Goal: Task Accomplishment & Management: Use online tool/utility

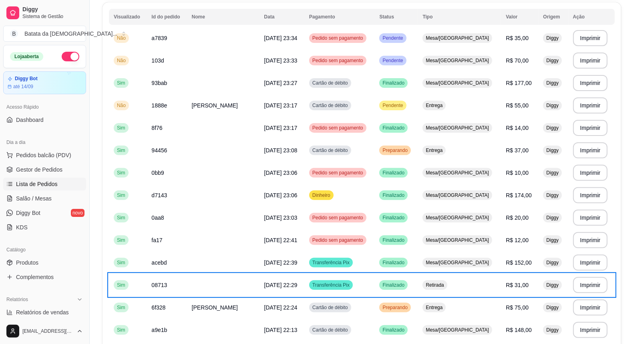
scroll to position [89, 0]
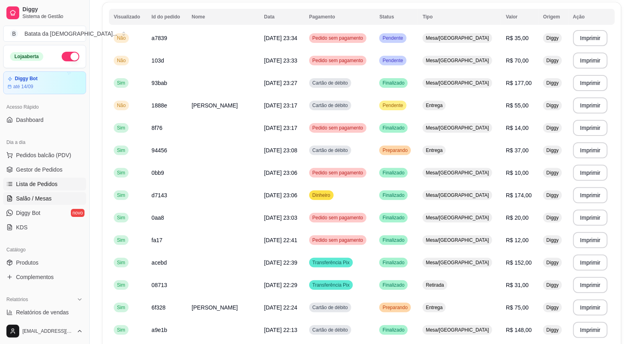
click at [40, 194] on span "Salão / Mesas" at bounding box center [34, 198] width 36 height 8
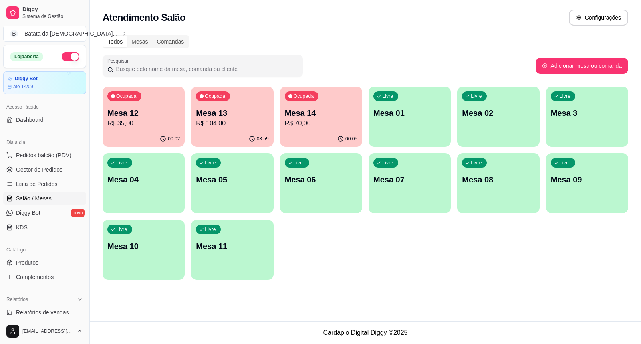
click at [326, 119] on p "R$ 70,00" at bounding box center [321, 124] width 73 height 10
click at [258, 111] on p "Mesa 13" at bounding box center [232, 113] width 71 height 11
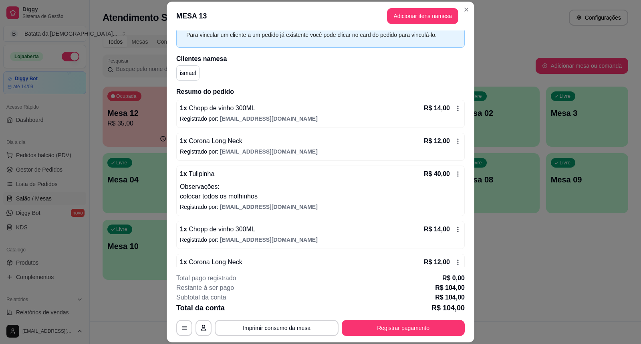
scroll to position [91, 0]
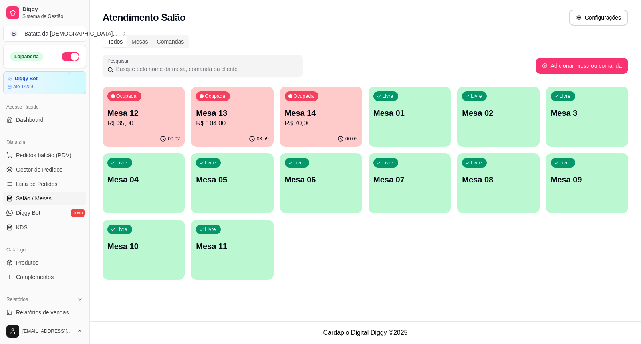
click at [201, 109] on p "Mesa 13" at bounding box center [232, 112] width 73 height 11
click at [389, 333] on footer "Cardápio Digital Diggy © 2025" at bounding box center [365, 332] width 551 height 23
click at [258, 115] on p "Mesa 13" at bounding box center [232, 113] width 71 height 11
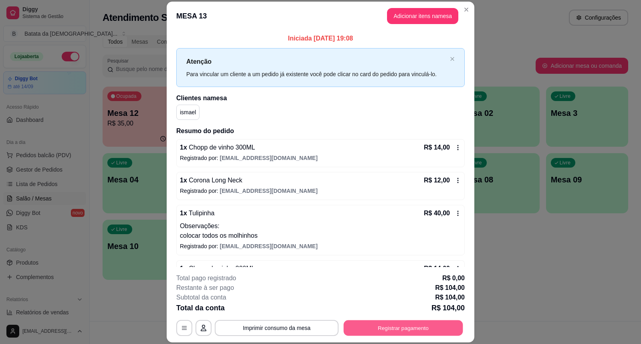
click at [429, 326] on button "Registrar pagamento" at bounding box center [403, 328] width 119 height 16
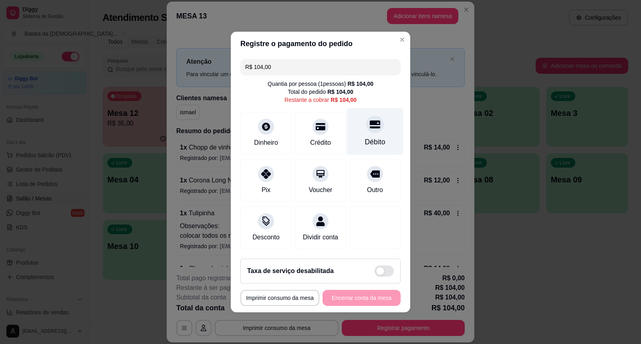
click at [375, 129] on div "Débito" at bounding box center [375, 131] width 56 height 47
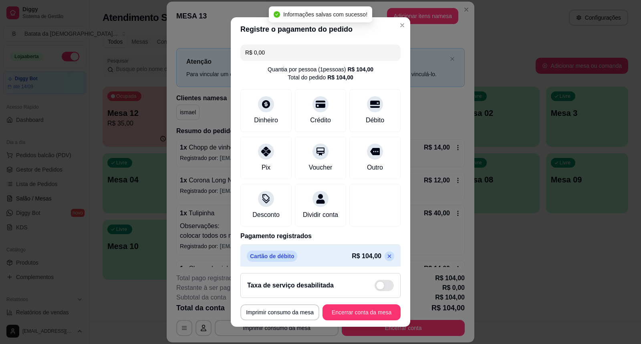
type input "R$ 0,00"
click at [357, 313] on button "Encerrar conta da mesa" at bounding box center [362, 312] width 76 height 16
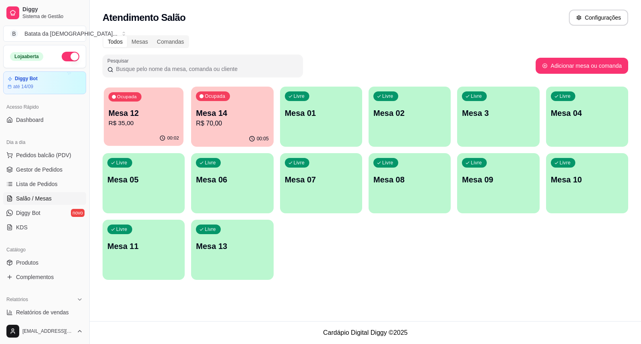
click at [126, 117] on p "Mesa 12" at bounding box center [144, 113] width 71 height 11
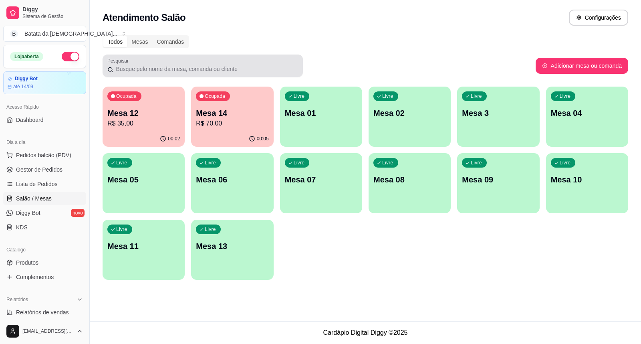
click at [228, 75] on div "Pesquisar" at bounding box center [203, 65] width 200 height 22
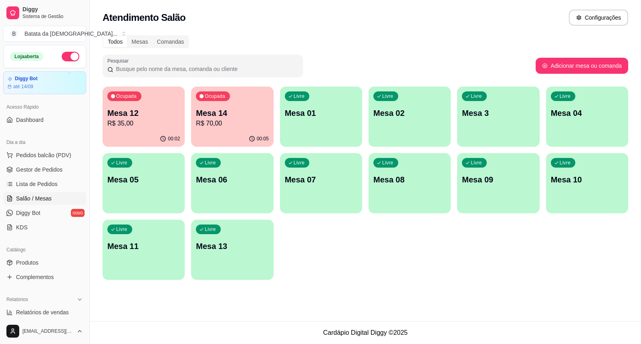
click at [230, 113] on p "Mesa 14" at bounding box center [232, 112] width 73 height 11
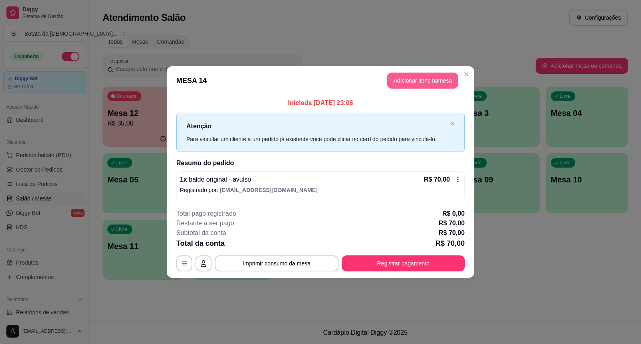
click at [439, 85] on button "Adicionar itens na mesa" at bounding box center [422, 81] width 71 height 16
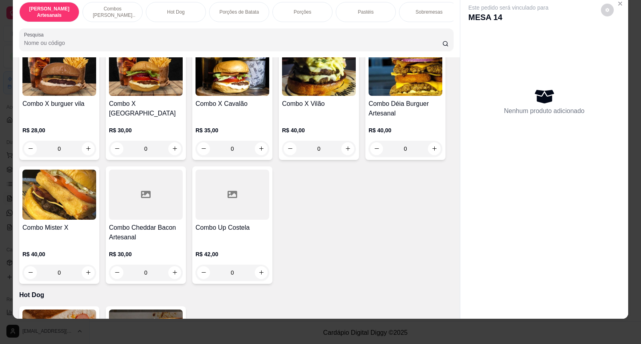
scroll to position [14, 0]
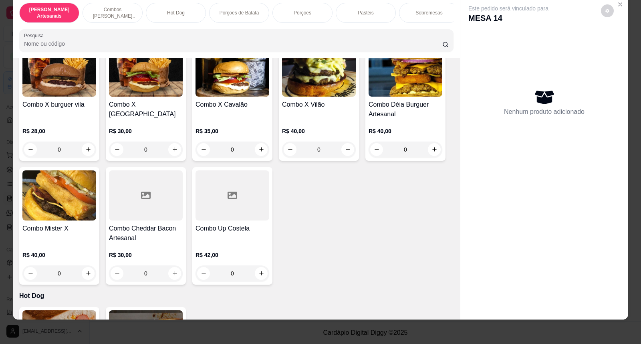
click at [618, 65] on div "Este pedido será vinculado para MESA 14 Nenhum produto adicionado" at bounding box center [544, 151] width 168 height 310
drag, startPoint x: 622, startPoint y: 68, endPoint x: 627, endPoint y: 69, distance: 5.0
click at [627, 69] on div "Burguer's Artesanais Combos Burguer's Artesanais Hot Dog Porções de Batata Porç…" at bounding box center [320, 172] width 641 height 344
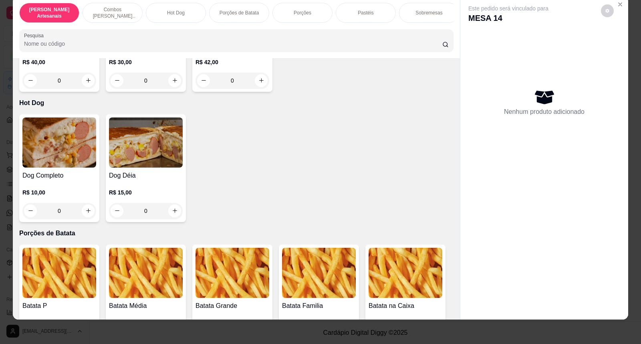
scroll to position [667, 0]
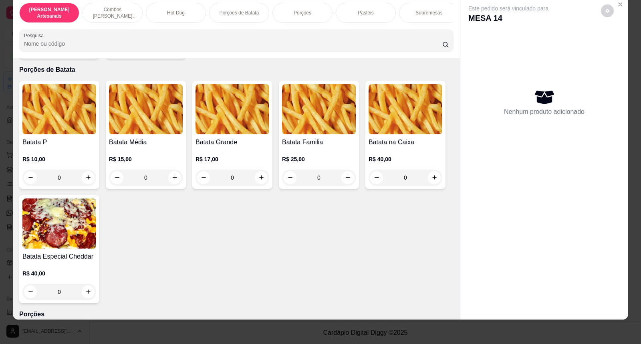
click at [171, 185] on div "0" at bounding box center [146, 177] width 74 height 16
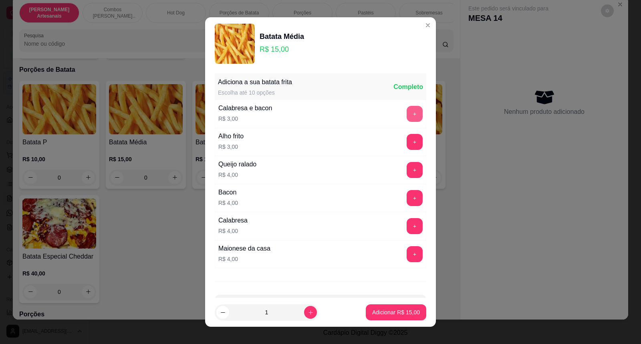
click at [407, 113] on button "+" at bounding box center [415, 114] width 16 height 16
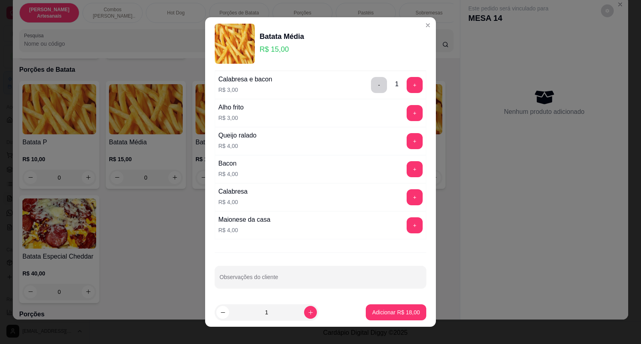
scroll to position [30, 0]
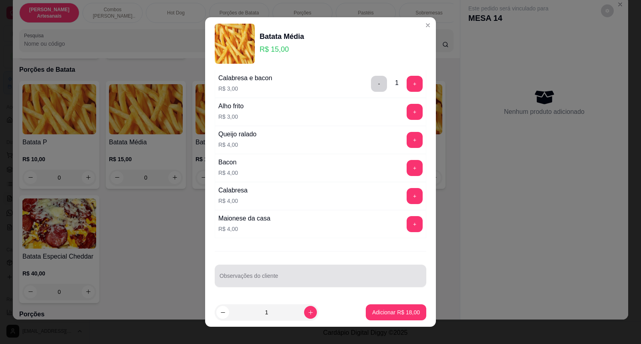
click at [344, 284] on div "Observações do cliente" at bounding box center [321, 275] width 212 height 22
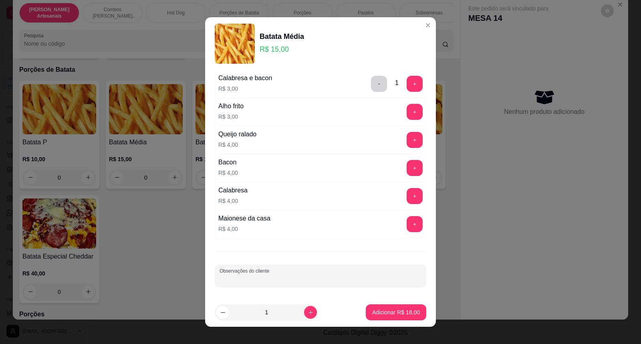
type input "y"
type input "so ketchup"
click at [367, 314] on button "Adicionar R$ 18,00" at bounding box center [396, 312] width 59 height 16
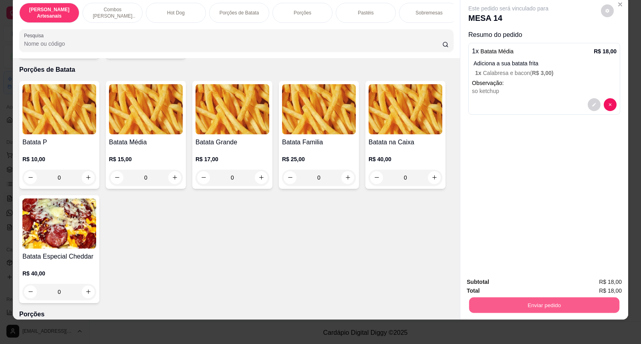
click at [576, 298] on button "Enviar pedido" at bounding box center [544, 305] width 150 height 16
click at [489, 282] on button "Não registrar e enviar pedido" at bounding box center [517, 285] width 81 height 15
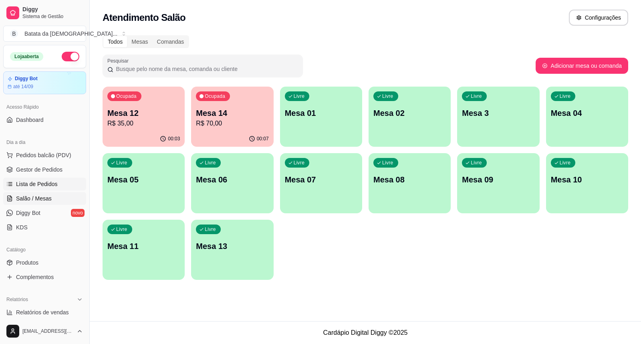
click at [31, 177] on link "Lista de Pedidos" at bounding box center [44, 183] width 83 height 13
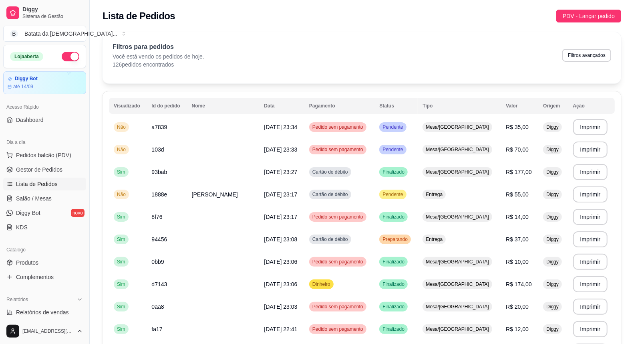
click at [32, 179] on link "Lista de Pedidos" at bounding box center [44, 183] width 83 height 13
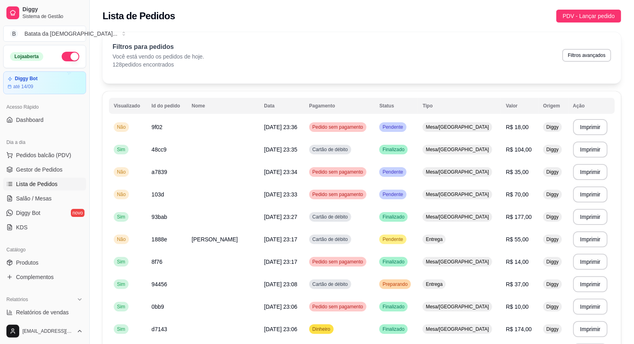
click at [304, 113] on th "Data" at bounding box center [281, 106] width 45 height 16
click at [332, 125] on span "Pedido sem pagamento" at bounding box center [338, 127] width 54 height 6
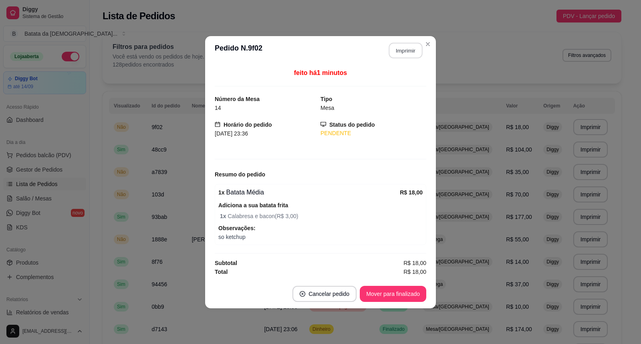
click at [412, 46] on button "Imprimir" at bounding box center [406, 50] width 34 height 16
click at [530, 146] on div "**********" at bounding box center [320, 172] width 641 height 344
